Goal: Task Accomplishment & Management: Manage account settings

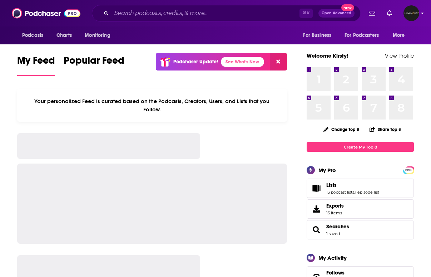
click at [410, 14] on img "Logged in as LuminousPR" at bounding box center [412, 13] width 16 height 16
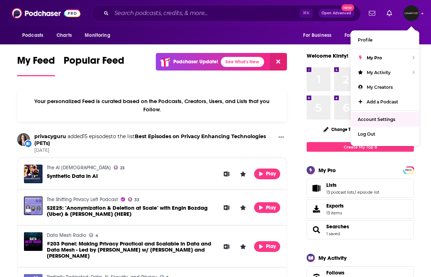
click at [376, 120] on span "Account Settings" at bounding box center [377, 119] width 38 height 5
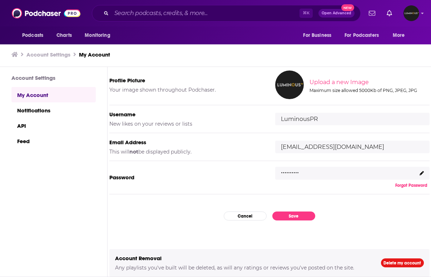
scroll to position [60, 0]
click at [418, 14] on img "Logged in as LuminousPR" at bounding box center [412, 13] width 16 height 16
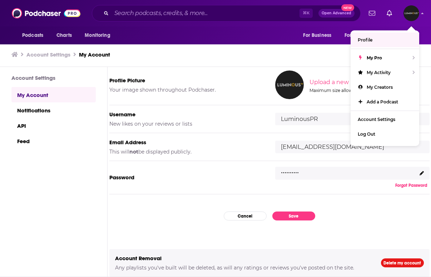
click at [371, 13] on icon "Show notifications dropdown" at bounding box center [372, 13] width 6 height 6
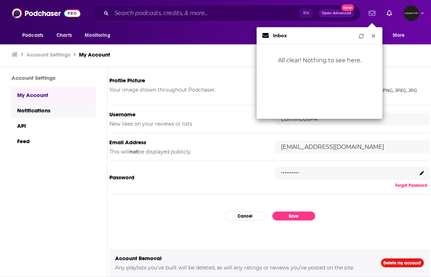
click at [61, 104] on link "Notifications" at bounding box center [53, 109] width 84 height 15
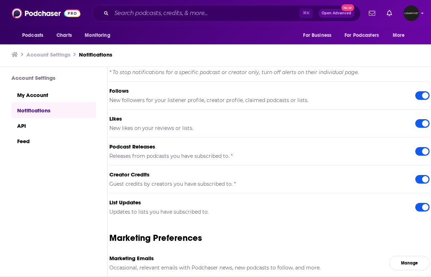
scroll to position [0, 0]
click at [426, 16] on div "Podcasts Charts Monitoring ⌘ K Open Advanced New For Business For Podcasters Mo…" at bounding box center [215, 13] width 431 height 26
click at [423, 16] on div "Show profile menu" at bounding box center [422, 14] width 3 height 8
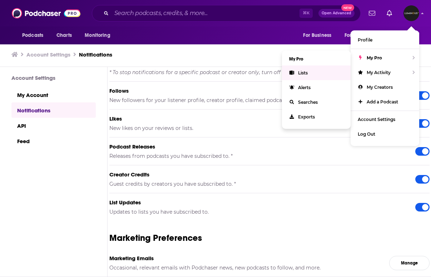
click at [312, 74] on link "Lists" at bounding box center [316, 72] width 69 height 15
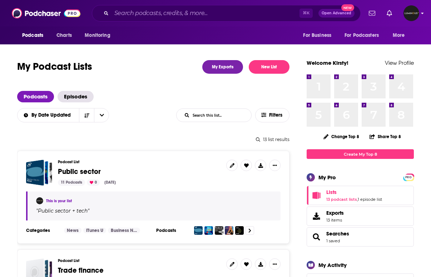
click at [417, 20] on div "Logged in as LuminousPR" at bounding box center [412, 13] width 16 height 16
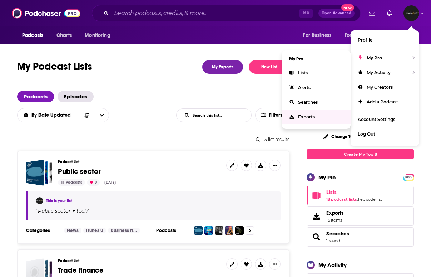
click at [303, 116] on span "Exports" at bounding box center [306, 116] width 17 height 5
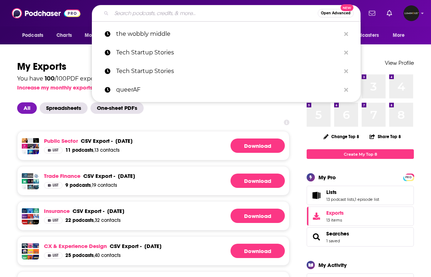
click at [168, 14] on input "Search podcasts, credits, & more..." at bounding box center [215, 13] width 206 height 11
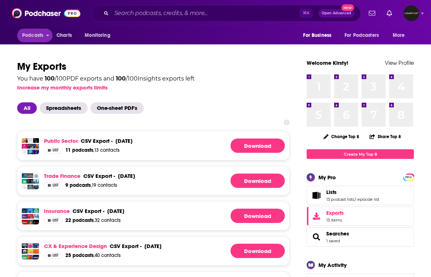
click at [26, 42] on button "Podcasts" at bounding box center [34, 36] width 35 height 14
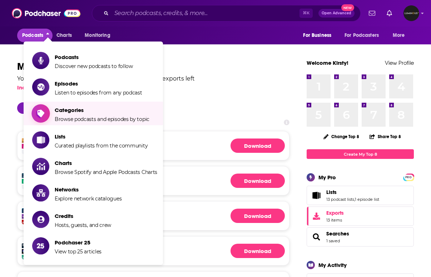
click at [61, 117] on span "Browse podcasts and episodes by topic" at bounding box center [102, 119] width 95 height 6
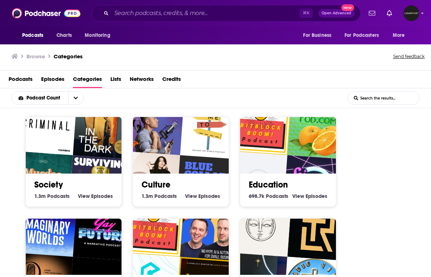
click at [200, 161] on img "Blue Collar Bitcoin" at bounding box center [206, 185] width 61 height 61
click at [383, 101] on input "List Search Input" at bounding box center [384, 98] width 72 height 13
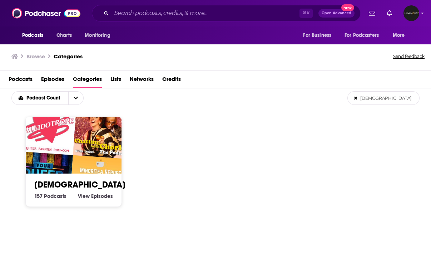
type input "[DEMOGRAPHIC_DATA]"
click at [101, 172] on img "Minoritea Report" at bounding box center [99, 185] width 61 height 61
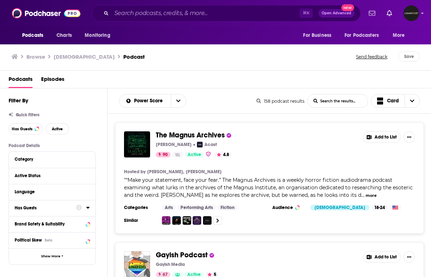
click at [89, 208] on icon at bounding box center [88, 208] width 4 height 6
click at [79, 222] on span "All" at bounding box center [48, 220] width 67 height 9
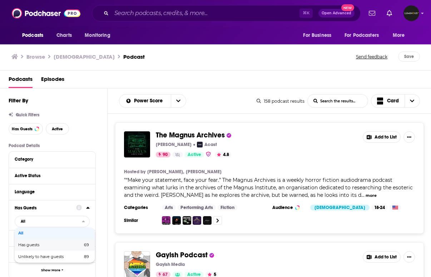
click at [66, 243] on span "69" at bounding box center [75, 245] width 28 height 4
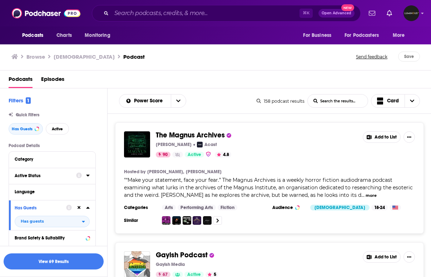
click at [86, 176] on div at bounding box center [83, 175] width 14 height 9
click at [88, 175] on icon at bounding box center [87, 175] width 3 height 2
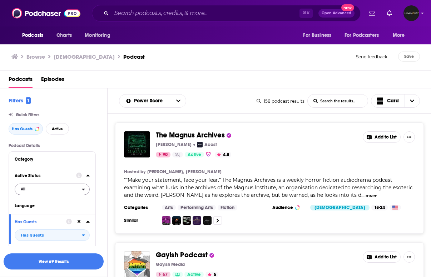
click at [60, 187] on span "All" at bounding box center [48, 188] width 67 height 9
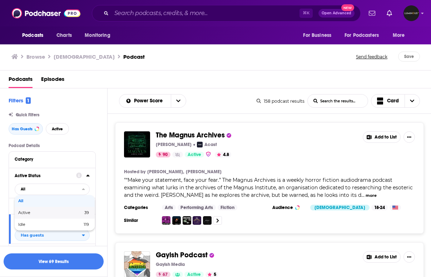
click at [52, 212] on span "Active" at bounding box center [37, 213] width 38 height 4
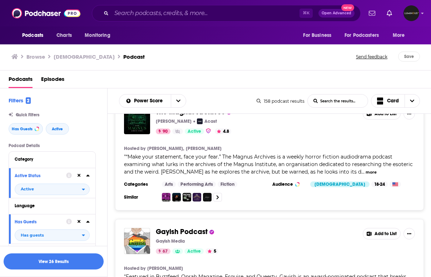
scroll to position [34, 0]
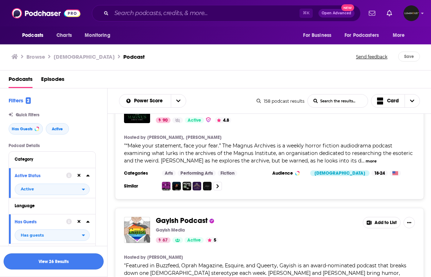
click at [75, 264] on button "View 26 Results" at bounding box center [54, 261] width 100 height 16
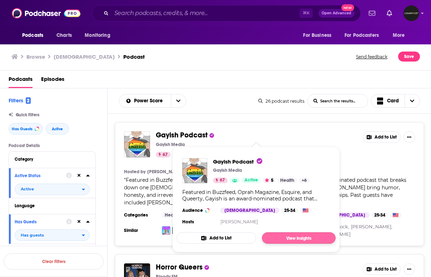
click at [278, 238] on link "View Insights" at bounding box center [299, 237] width 74 height 11
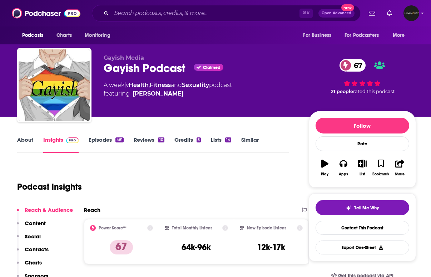
scroll to position [0, 0]
click at [29, 137] on link "About" at bounding box center [25, 144] width 16 height 16
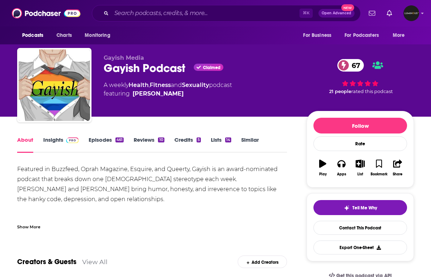
click at [37, 227] on div "Show More" at bounding box center [28, 226] width 23 height 7
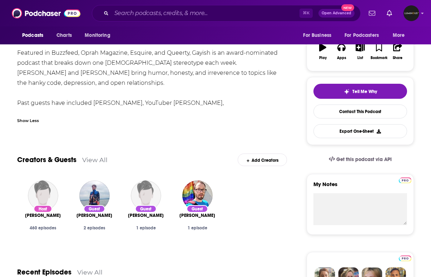
scroll to position [119, 0]
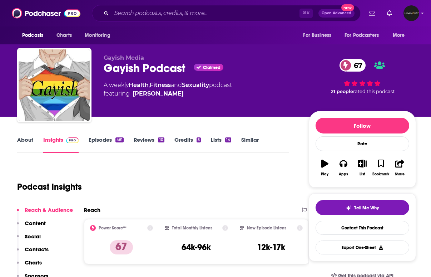
scroll to position [87, 0]
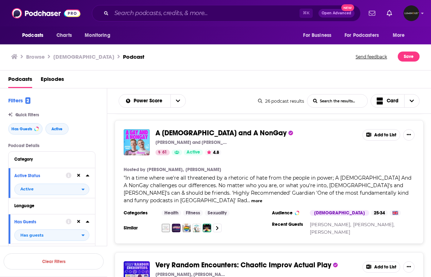
scroll to position [381, 0]
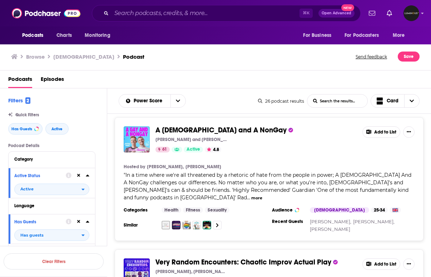
click at [262, 195] on button "more" at bounding box center [256, 198] width 11 height 6
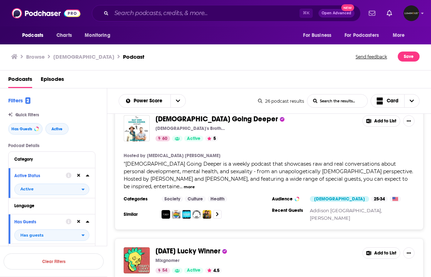
scroll to position [665, 0]
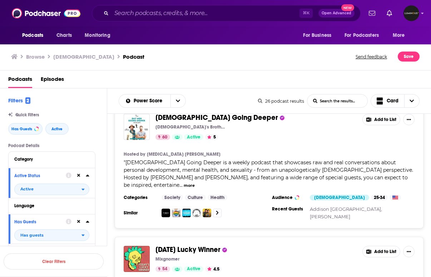
click at [195, 182] on button "more" at bounding box center [189, 185] width 11 height 6
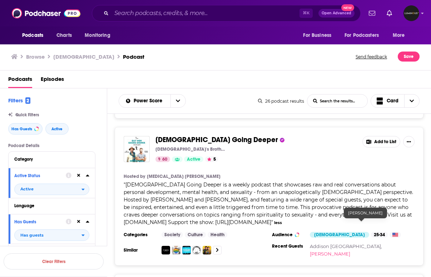
scroll to position [635, 0]
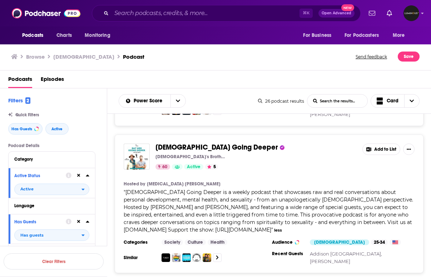
click at [388, 143] on button "Add to List" at bounding box center [382, 148] width 38 height 11
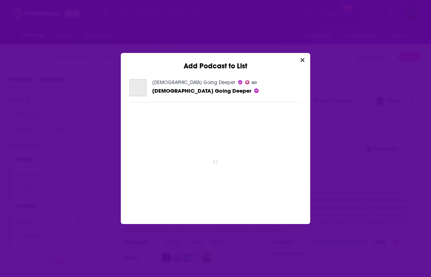
scroll to position [0, 0]
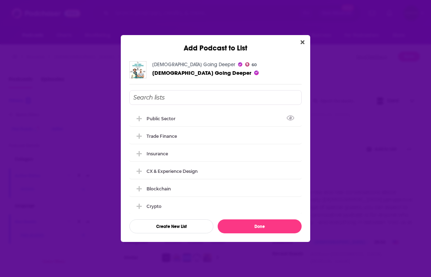
click at [267, 95] on input "Add Podcast To List" at bounding box center [215, 97] width 172 height 15
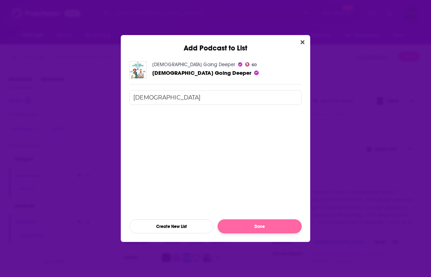
type input "[DEMOGRAPHIC_DATA]"
click at [264, 227] on button "Done" at bounding box center [260, 226] width 84 height 14
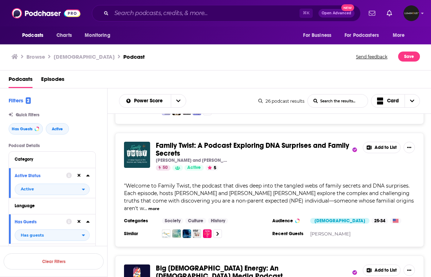
scroll to position [1017, 0]
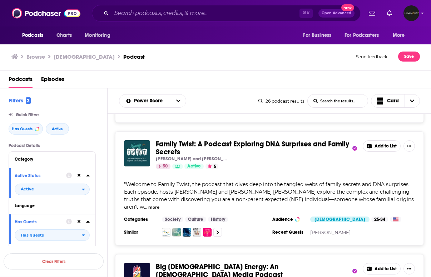
click at [390, 140] on button "Add to List" at bounding box center [382, 145] width 38 height 11
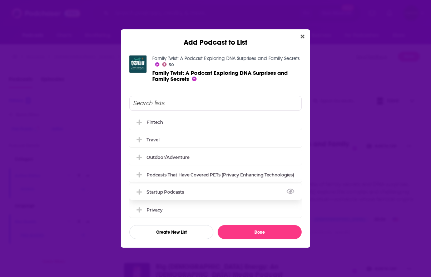
scroll to position [45, 0]
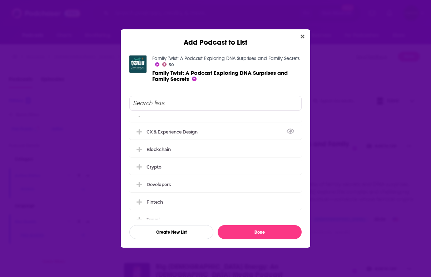
click at [225, 101] on input "Add Podcast To List" at bounding box center [215, 103] width 172 height 15
type input "[DEMOGRAPHIC_DATA]"
drag, startPoint x: 225, startPoint y: 101, endPoint x: 200, endPoint y: 233, distance: 134.4
click at [200, 233] on button "Create New List" at bounding box center [171, 232] width 84 height 14
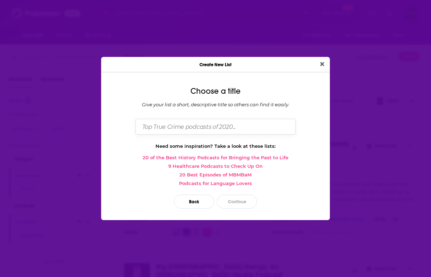
click at [230, 129] on input "Dialog" at bounding box center [216, 126] width 160 height 15
type input "[DEMOGRAPHIC_DATA]"
click at [246, 202] on button "Continue" at bounding box center [237, 201] width 40 height 14
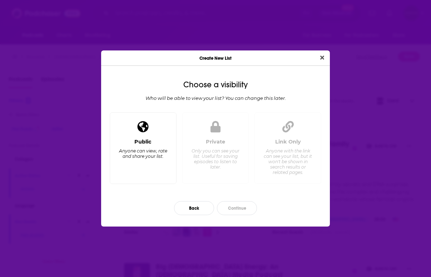
click at [159, 148] on div "Public Anyone can view, rate and share your list." at bounding box center [143, 158] width 55 height 40
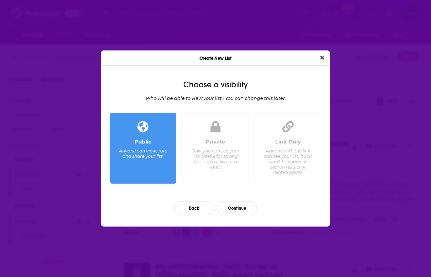
click at [204, 148] on div "Only you can see your list. Useful for saving episodes to listen to later." at bounding box center [215, 158] width 49 height 21
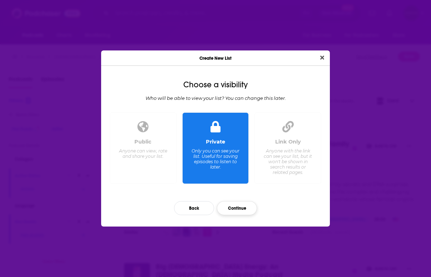
click at [226, 211] on button "Continue" at bounding box center [237, 208] width 40 height 14
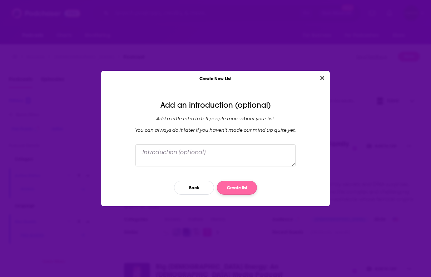
click at [234, 187] on button "Create list" at bounding box center [237, 188] width 40 height 14
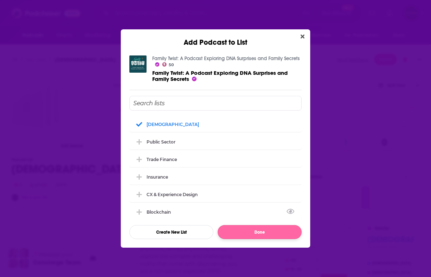
click at [256, 232] on button "Done" at bounding box center [260, 232] width 84 height 14
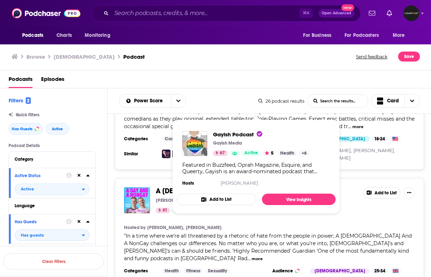
scroll to position [350, 0]
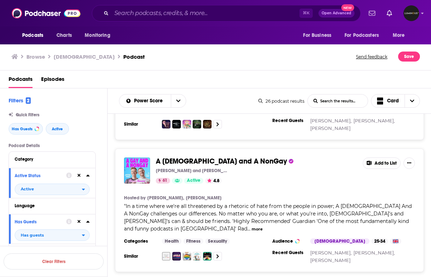
click at [379, 158] on button "Add to List" at bounding box center [382, 162] width 38 height 11
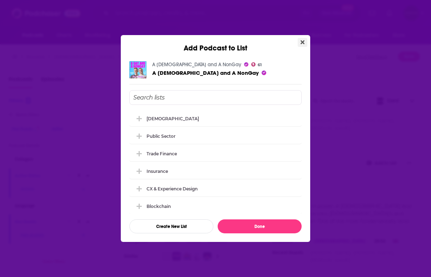
click at [303, 42] on icon "Close" at bounding box center [303, 42] width 4 height 4
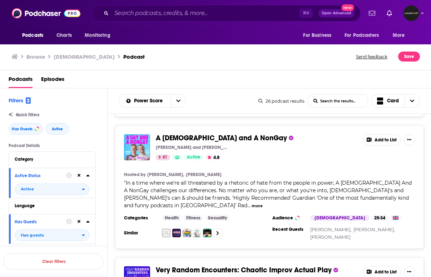
scroll to position [356, 0]
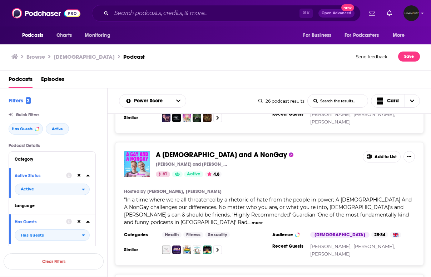
click at [376, 151] on button "Add to List" at bounding box center [382, 156] width 38 height 11
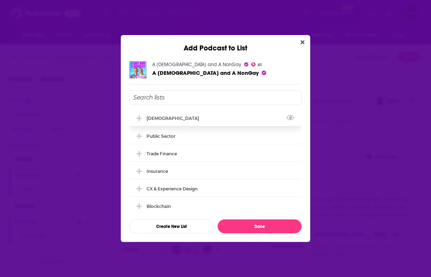
click at [146, 117] on button "Add Podcast To List" at bounding box center [140, 118] width 13 height 8
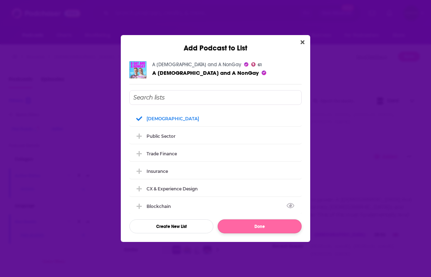
click at [242, 220] on button "Done" at bounding box center [260, 226] width 84 height 14
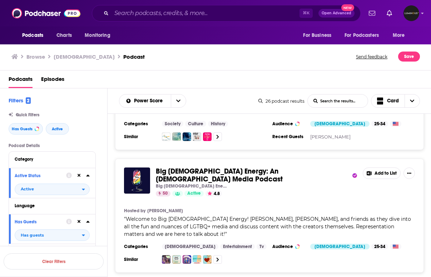
scroll to position [1090, 0]
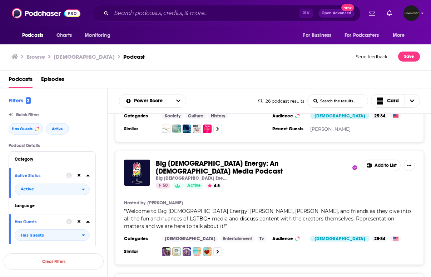
click at [394, 159] on button "Add to List" at bounding box center [382, 164] width 38 height 11
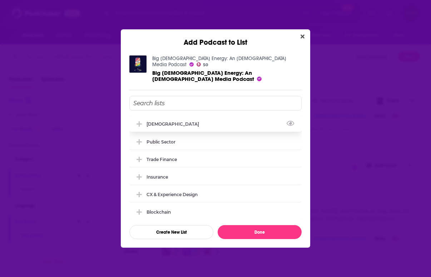
click at [208, 124] on div "[DEMOGRAPHIC_DATA]" at bounding box center [215, 124] width 172 height 16
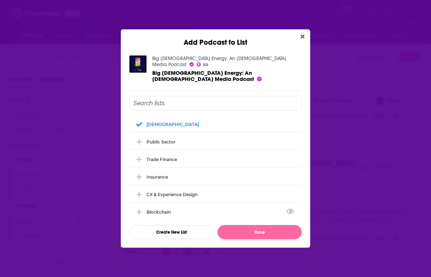
click at [256, 226] on button "Done" at bounding box center [260, 232] width 84 height 14
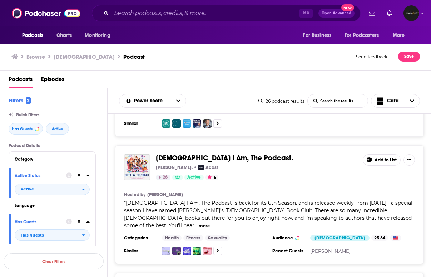
scroll to position [2047, 0]
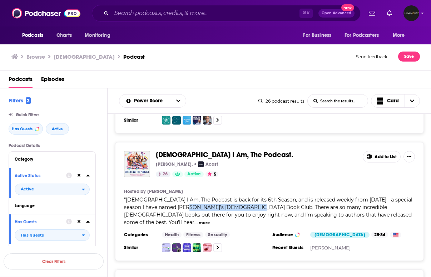
drag, startPoint x: 244, startPoint y: 133, endPoint x: 179, endPoint y: 133, distance: 65.1
click at [179, 196] on span "[DEMOGRAPHIC_DATA] I Am, The Podcast is back for its 6th Season, and is release…" at bounding box center [268, 210] width 289 height 29
click at [210, 220] on button "more" at bounding box center [204, 223] width 11 height 6
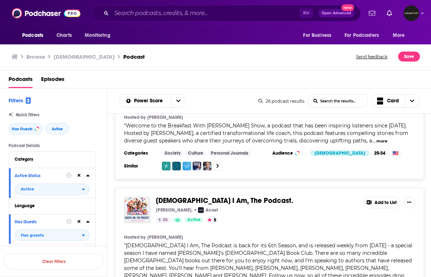
scroll to position [1996, 0]
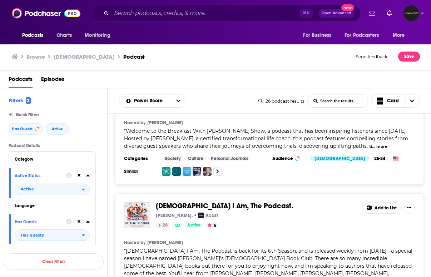
click at [220, 201] on span "[DEMOGRAPHIC_DATA] I Am, The Podcast." at bounding box center [224, 205] width 137 height 9
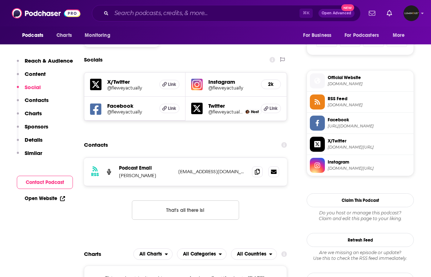
scroll to position [494, 0]
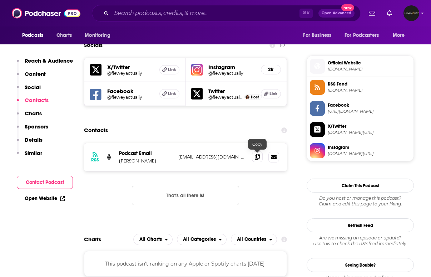
click at [259, 157] on icon at bounding box center [257, 157] width 5 height 6
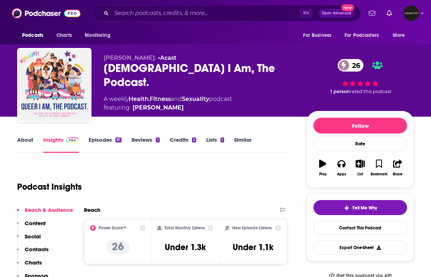
scroll to position [0, 0]
click at [29, 143] on link "About" at bounding box center [25, 144] width 16 height 16
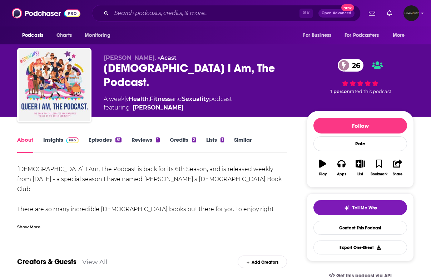
scroll to position [46, 0]
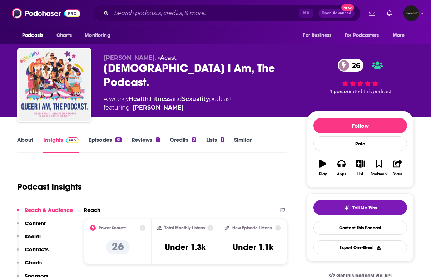
click at [360, 164] on icon "button" at bounding box center [360, 163] width 9 height 8
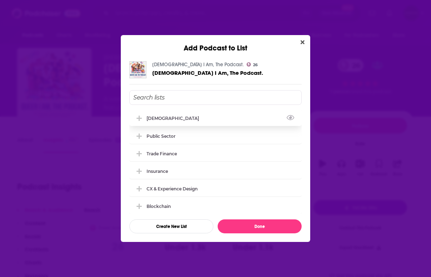
click at [242, 115] on div "[DEMOGRAPHIC_DATA]" at bounding box center [215, 118] width 172 height 16
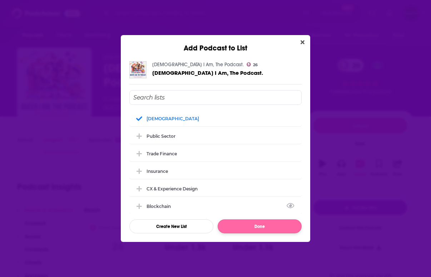
click at [264, 220] on button "Done" at bounding box center [260, 226] width 84 height 14
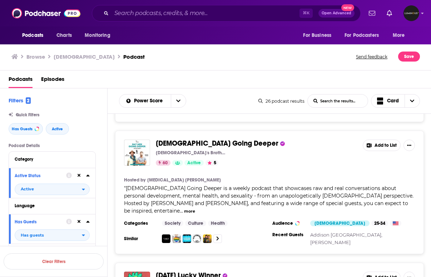
scroll to position [619, 0]
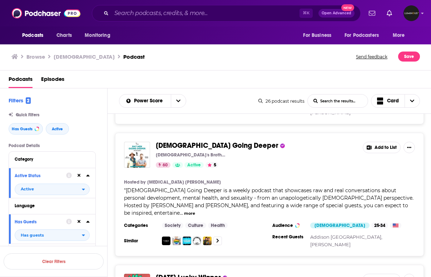
click at [323, 162] on div "60 Active 5" at bounding box center [256, 165] width 201 height 6
click at [220, 141] on span "[DEMOGRAPHIC_DATA] Going Deeper" at bounding box center [217, 145] width 123 height 9
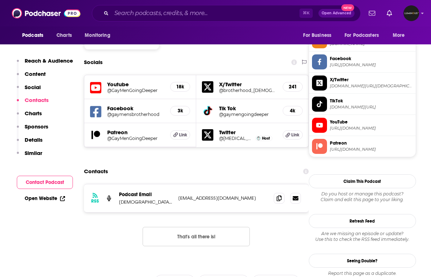
scroll to position [600, 0]
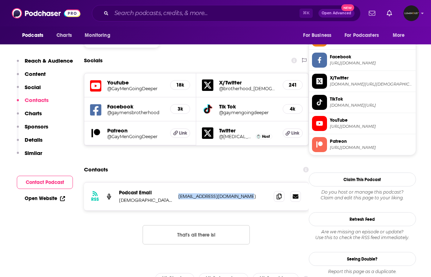
drag, startPoint x: 257, startPoint y: 163, endPoint x: 169, endPoint y: 165, distance: 88.0
click at [0, 0] on div "Podcast Email [DEMOGRAPHIC_DATA]'s Brotherhood [EMAIL_ADDRESS][DOMAIN_NAME] [EM…" at bounding box center [0, 0] width 0 height 0
click at [279, 193] on icon at bounding box center [279, 196] width 5 height 6
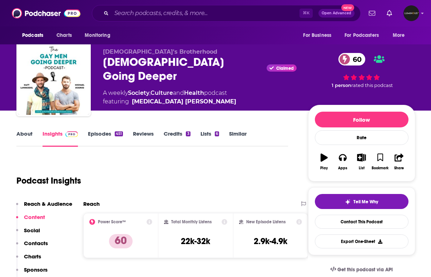
scroll to position [7, 1]
